Goal: Book appointment/travel/reservation

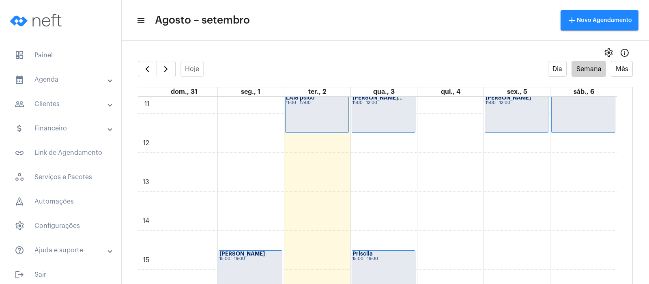
scroll to position [488, 0]
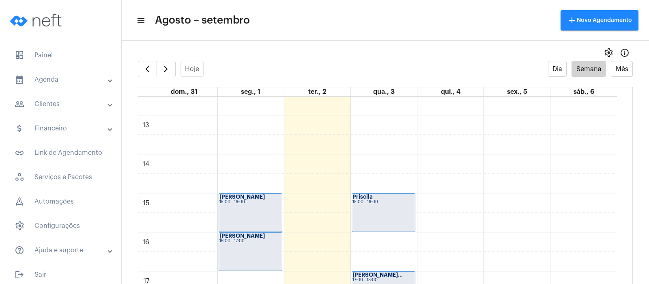
click at [394, 122] on div "00 01 02 03 04 05 06 07 08 09 10 11 12 13 14 15 16 17 18 19 20 21 22 23 [PERSON…" at bounding box center [377, 76] width 479 height 935
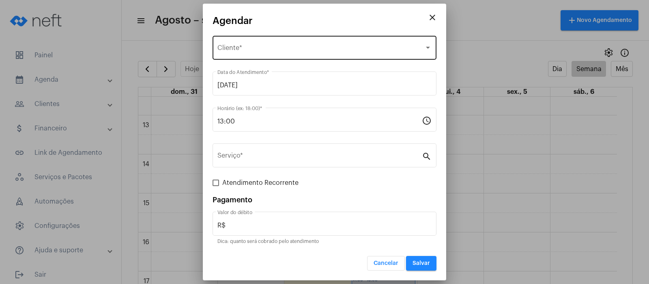
click at [331, 44] on div "Selecione o Cliente Cliente *" at bounding box center [325, 47] width 214 height 26
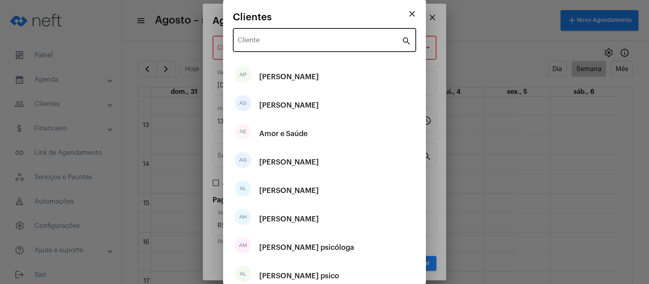
click at [257, 35] on div "Cliente" at bounding box center [320, 39] width 164 height 26
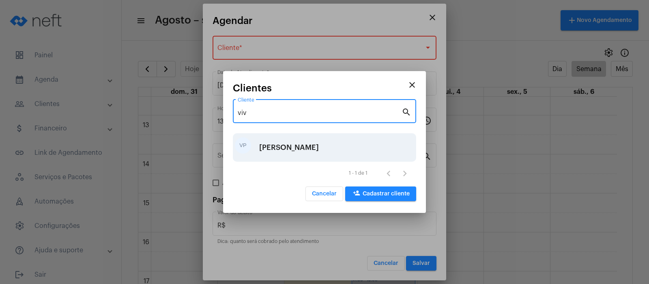
type input "viv"
click at [272, 143] on div "[PERSON_NAME]" at bounding box center [289, 147] width 60 height 24
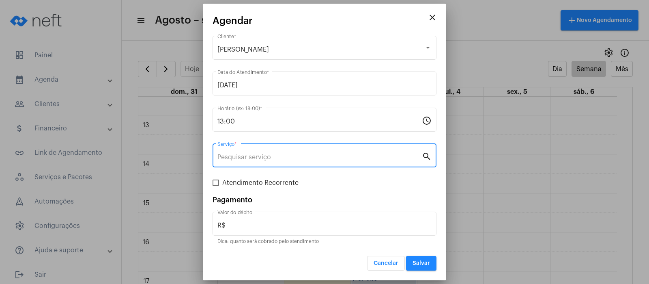
click at [242, 159] on input "Serviço *" at bounding box center [320, 156] width 205 height 7
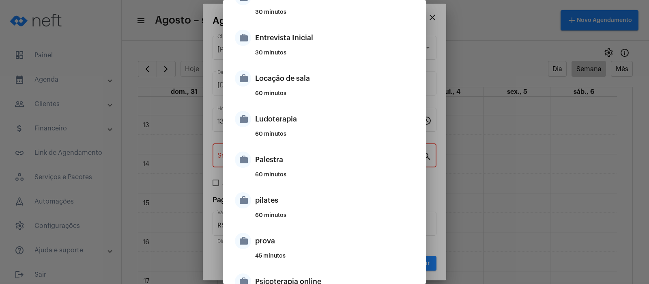
scroll to position [304, 0]
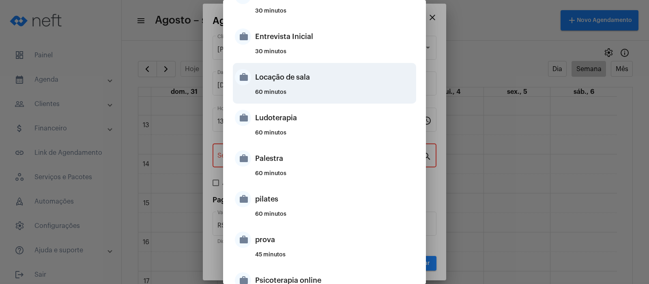
click at [271, 78] on div "Locação de sala" at bounding box center [334, 77] width 159 height 24
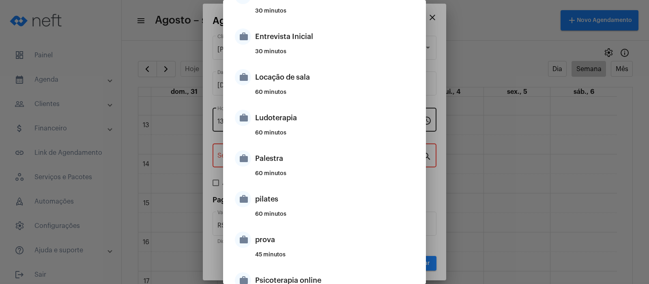
type input "Locação de sala"
type input "R$ 40"
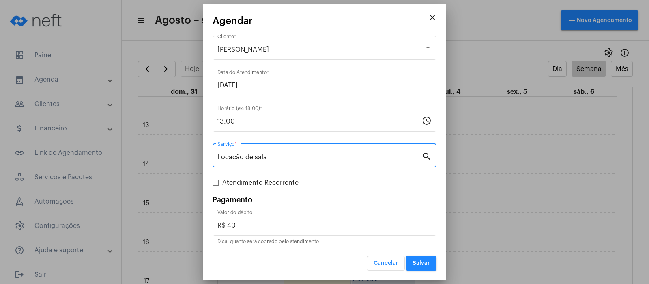
click at [420, 264] on span "Salvar" at bounding box center [421, 263] width 17 height 6
